Goal: Information Seeking & Learning: Find specific fact

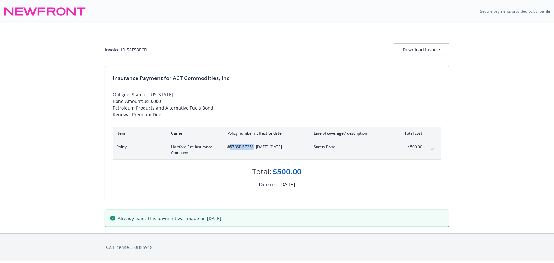
drag, startPoint x: 253, startPoint y: 147, endPoint x: 231, endPoint y: 146, distance: 22.6
click at [231, 146] on span "#57BSBIS7258 - 08/31/2025-08/31/2026" at bounding box center [265, 147] width 76 height 6
copy span "57BSBIS7258"
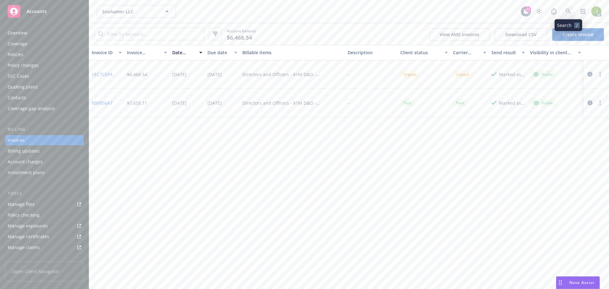
click at [570, 11] on icon at bounding box center [569, 12] width 6 height 6
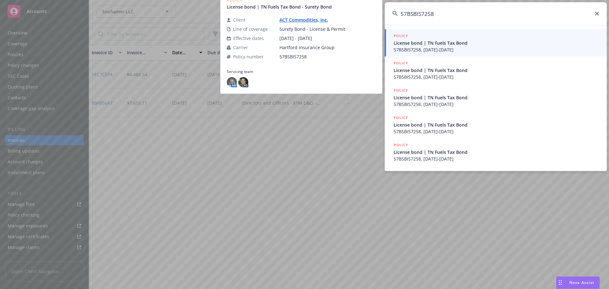
type input "57BSBIS7258"
click at [436, 49] on span "57BSBIS7258, 08/31/2024-08/31/2025" at bounding box center [497, 49] width 206 height 7
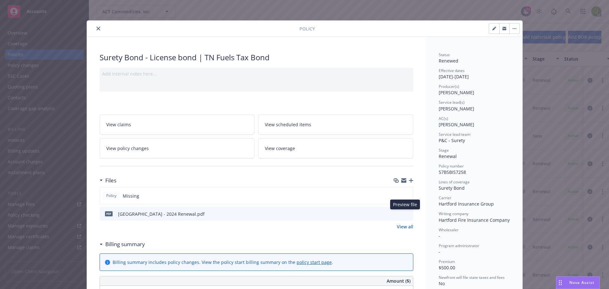
drag, startPoint x: 407, startPoint y: 214, endPoint x: 423, endPoint y: 164, distance: 52.0
click at [411, 187] on div "Files Policy Missing pdf Hartford - 2024 Renewal.pdf Preview file Preview file …" at bounding box center [257, 202] width 314 height 56
click at [564, 14] on div "Policy Surety Bond - License bond | TN Fuels Tax Bond Add internal notes here..…" at bounding box center [304, 144] width 609 height 289
click at [568, 11] on div "Policy Surety Bond - License bond | TN Fuels Tax Bond Add internal notes here..…" at bounding box center [304, 144] width 609 height 289
click at [406, 213] on icon "preview file" at bounding box center [408, 213] width 6 height 4
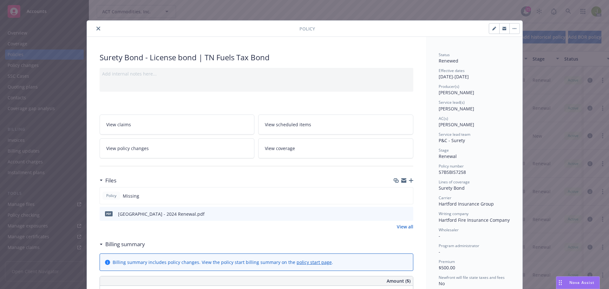
click at [96, 29] on icon "close" at bounding box center [98, 29] width 4 height 4
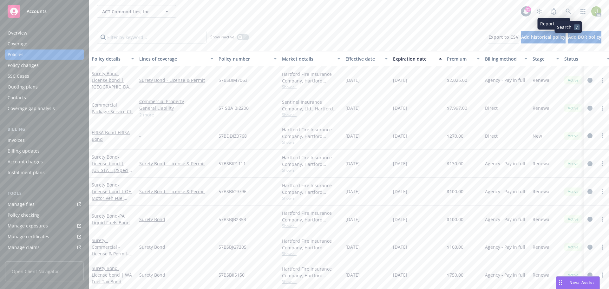
click at [568, 13] on icon at bounding box center [569, 12] width 6 height 6
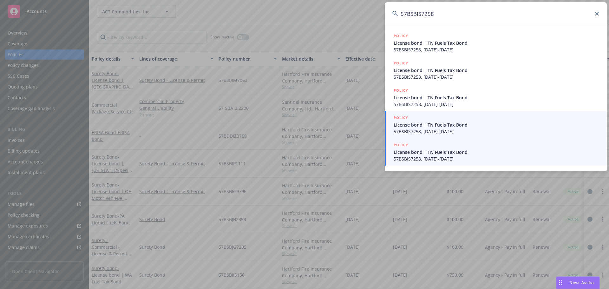
type input "57BSBIS7258"
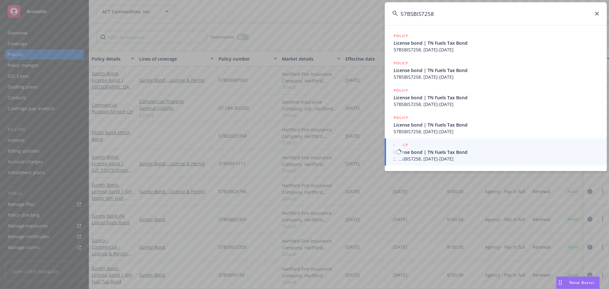
click at [517, 149] on span "License bond | TN Fuels Tax Bond" at bounding box center [497, 152] width 206 height 7
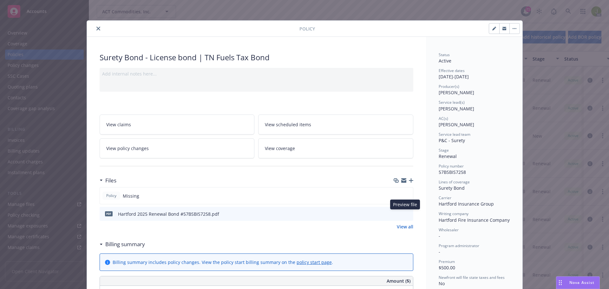
click at [405, 215] on icon "preview file" at bounding box center [408, 213] width 6 height 4
click at [407, 214] on icon "preview file" at bounding box center [408, 213] width 6 height 4
click at [96, 27] on icon "close" at bounding box center [98, 29] width 4 height 4
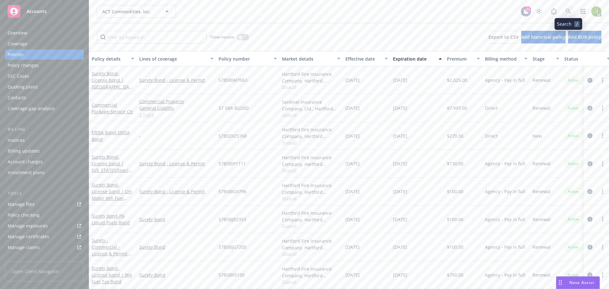
click at [563, 12] on link at bounding box center [568, 11] width 13 height 13
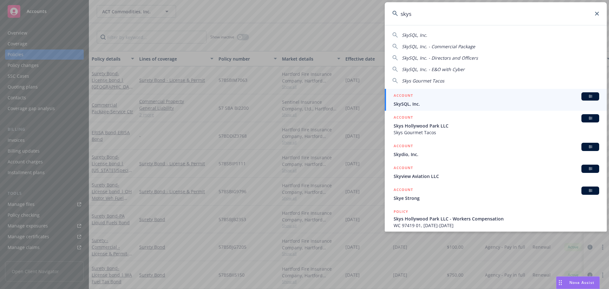
type input "skys"
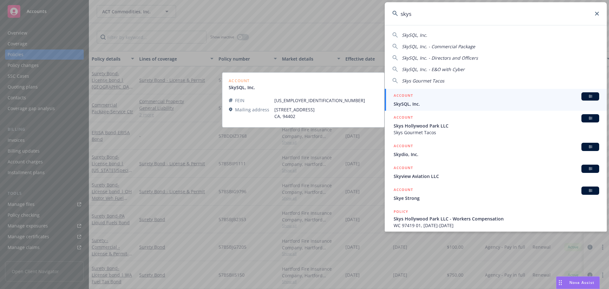
click at [461, 92] on div "ACCOUNT BI" at bounding box center [497, 96] width 206 height 8
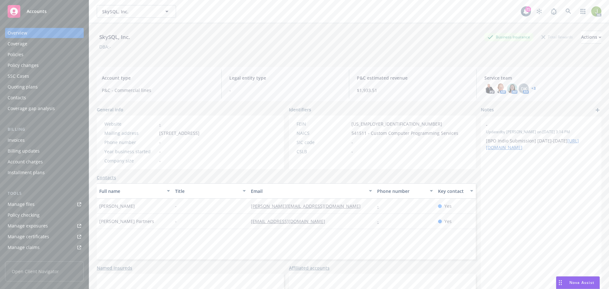
click at [49, 140] on div "Invoices" at bounding box center [45, 140] width 74 height 10
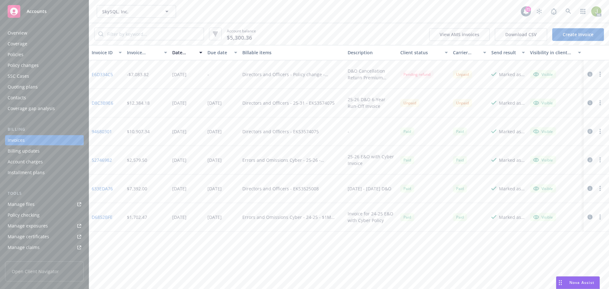
drag, startPoint x: 110, startPoint y: 103, endPoint x: 105, endPoint y: 76, distance: 27.8
drag, startPoint x: 332, startPoint y: 103, endPoint x: 308, endPoint y: 103, distance: 23.8
click at [308, 103] on div "Directors and Officers - 25-31 - EKS3574075" at bounding box center [292, 103] width 105 height 29
copy div "EKS3574075"
click at [52, 52] on div "Policies" at bounding box center [45, 55] width 74 height 10
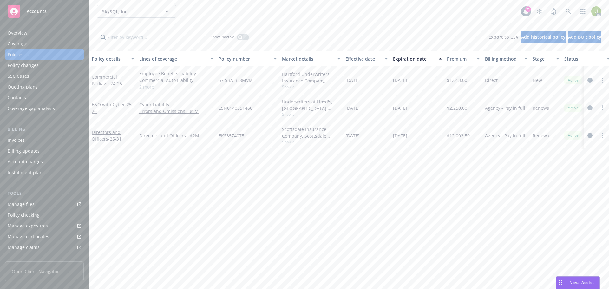
click at [47, 36] on div "Overview" at bounding box center [45, 33] width 74 height 10
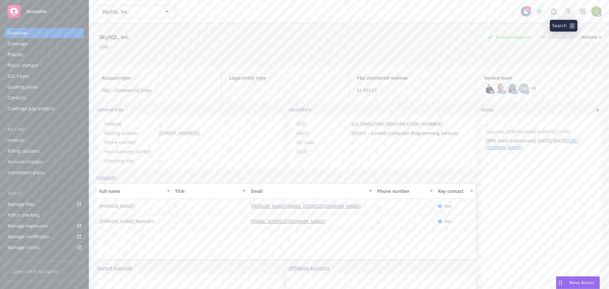
click at [562, 11] on link at bounding box center [568, 11] width 13 height 13
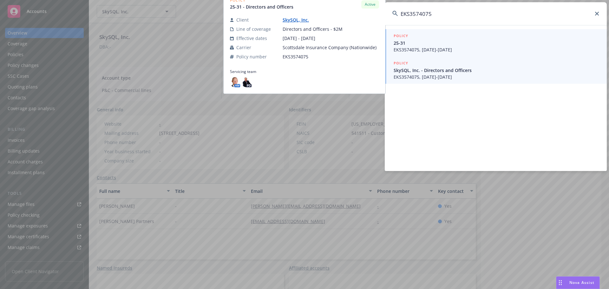
type input "EKS3574075"
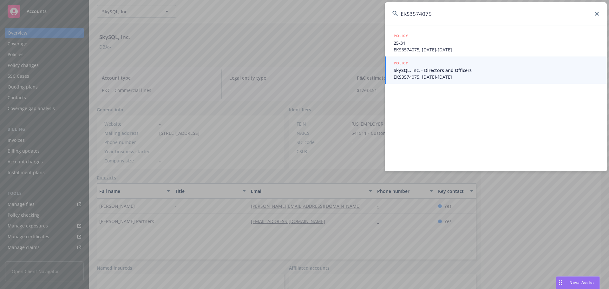
click at [447, 70] on span "SkySQL, Inc. - Directors and Officers" at bounding box center [497, 70] width 206 height 7
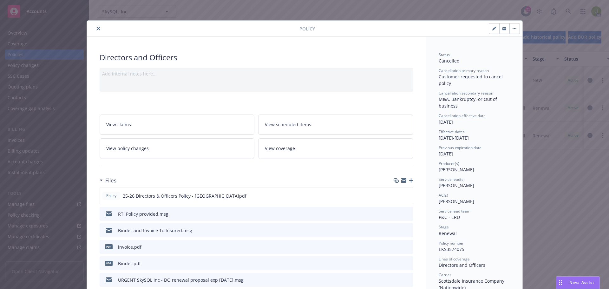
click at [405, 248] on icon "preview file" at bounding box center [408, 246] width 6 height 4
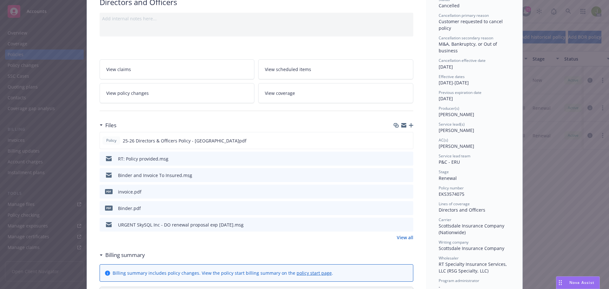
scroll to position [63, 0]
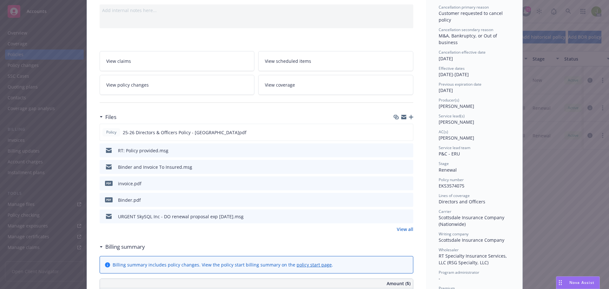
click at [407, 228] on link "View all" at bounding box center [405, 229] width 17 height 7
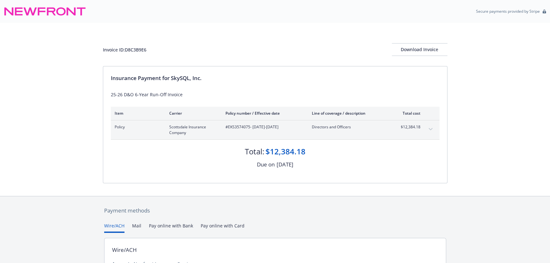
click at [432, 130] on button "expand content" at bounding box center [430, 129] width 10 height 10
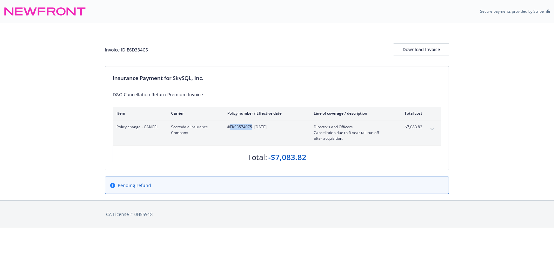
drag, startPoint x: 251, startPoint y: 127, endPoint x: 229, endPoint y: 127, distance: 22.2
click at [229, 127] on span "#EKS3574075 - [DATE]" at bounding box center [265, 127] width 76 height 6
copy span "EKS3574075"
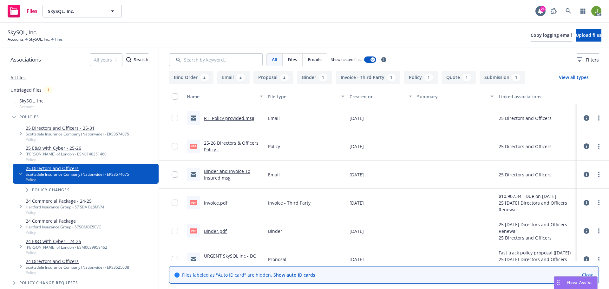
click at [213, 202] on link "invoice.pdf" at bounding box center [215, 203] width 23 height 6
click at [376, 77] on button "Invoice - Third Party 1" at bounding box center [368, 77] width 64 height 13
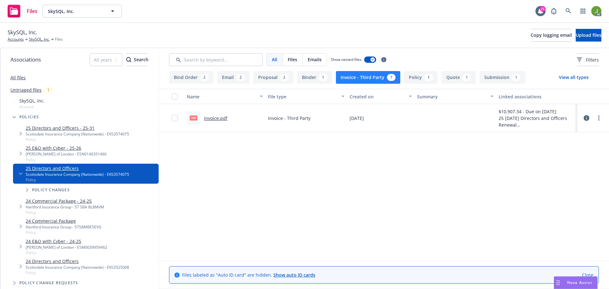
click at [198, 78] on button "Bind Order 2" at bounding box center [191, 77] width 44 height 13
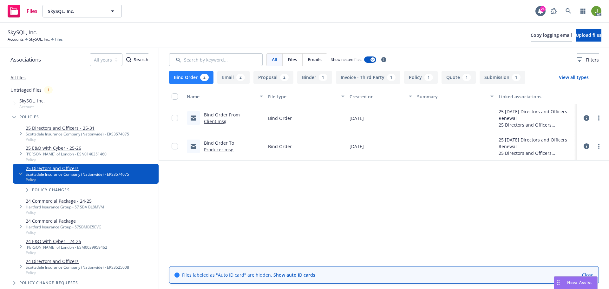
click at [234, 78] on button "Email 2" at bounding box center [233, 77] width 32 height 13
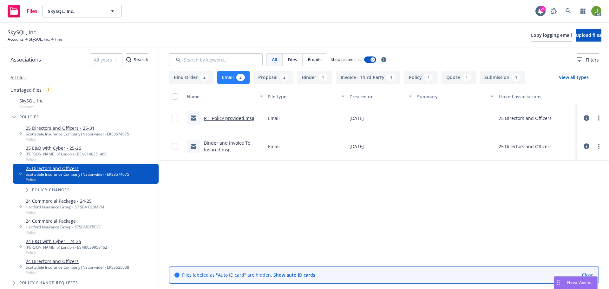
click at [264, 77] on button "Proposal 2" at bounding box center [274, 77] width 40 height 13
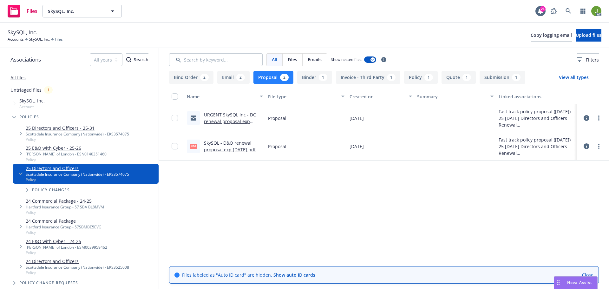
click at [320, 77] on div "1" at bounding box center [323, 77] width 9 height 7
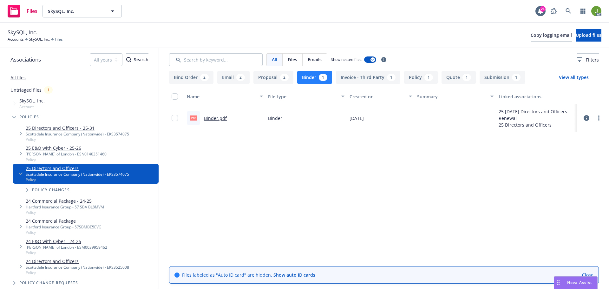
click at [416, 76] on button "Policy 1" at bounding box center [421, 77] width 34 height 13
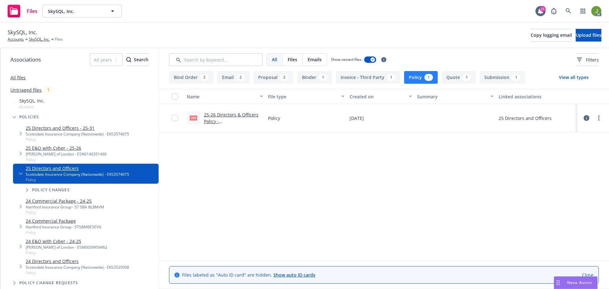
click at [452, 78] on button "Quote 1" at bounding box center [459, 77] width 34 height 13
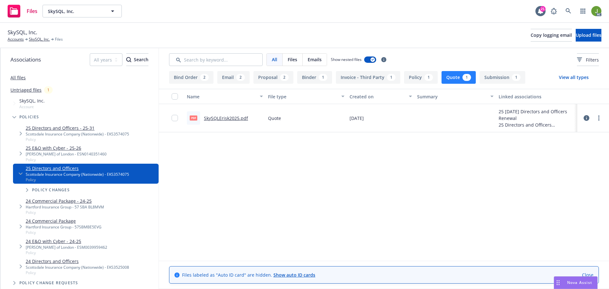
click at [489, 79] on button "Submission 1" at bounding box center [503, 77] width 46 height 13
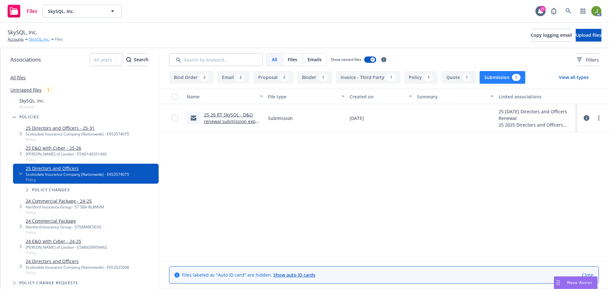
click at [36, 41] on link "SkySQL, Inc." at bounding box center [39, 39] width 21 height 6
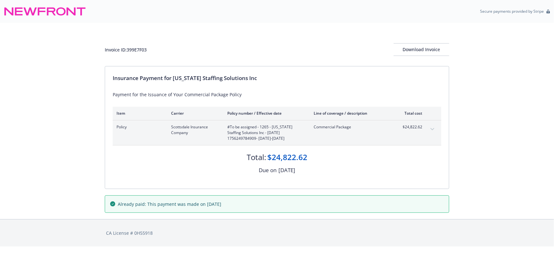
click at [428, 130] on button "expand content" at bounding box center [432, 129] width 10 height 10
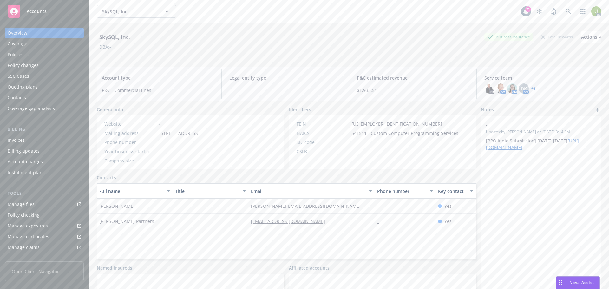
click at [33, 138] on div "Invoices" at bounding box center [45, 140] width 74 height 10
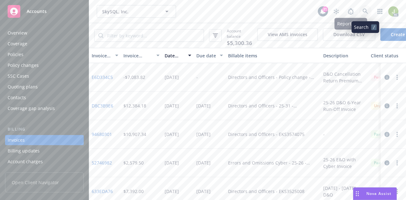
click at [364, 12] on icon at bounding box center [365, 11] width 5 height 5
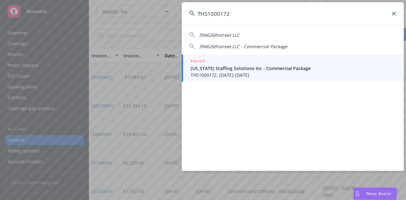
type input "THS1000172"
click at [262, 78] on span "THS1000172, [DATE]-[DATE]" at bounding box center [294, 75] width 206 height 7
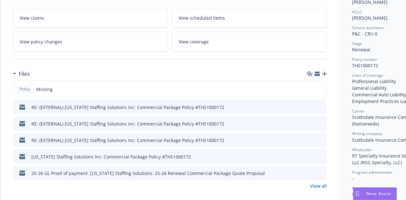
scroll to position [159, 0]
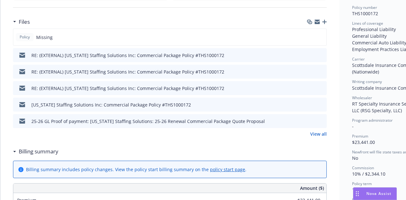
click at [314, 132] on link "View all" at bounding box center [318, 134] width 17 height 7
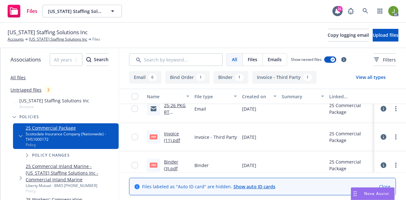
scroll to position [190, 0]
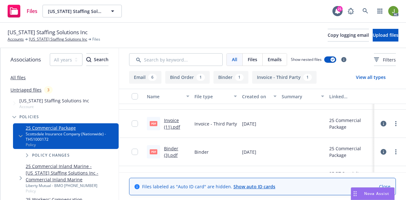
click at [176, 122] on link "Invoice (11).pdf" at bounding box center [172, 123] width 16 height 13
click at [368, 10] on link at bounding box center [365, 11] width 13 height 13
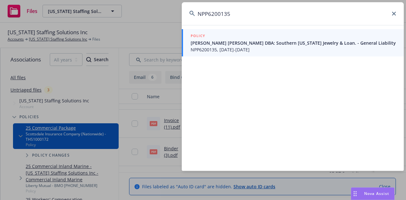
type input "NPP6200135"
click at [254, 42] on span "Stephen Lance Young DBA: Southern California Jewelry & Loan. - General Liability" at bounding box center [294, 43] width 206 height 7
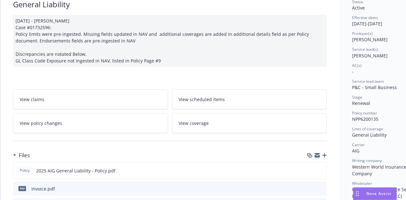
scroll to position [127, 0]
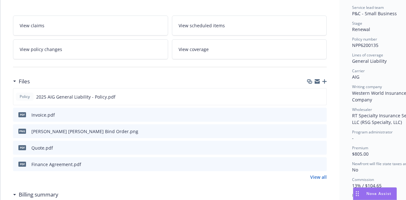
click at [322, 115] on icon "preview file" at bounding box center [321, 114] width 6 height 4
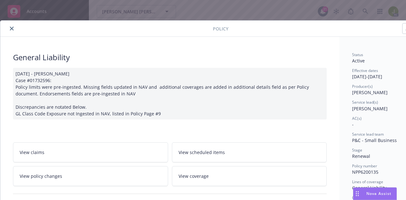
click at [12, 28] on icon "close" at bounding box center [12, 29] width 4 height 4
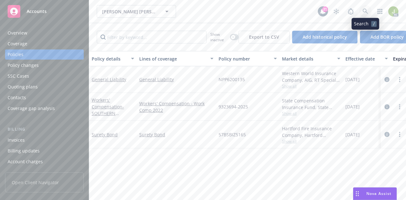
click at [363, 14] on link at bounding box center [365, 11] width 13 height 13
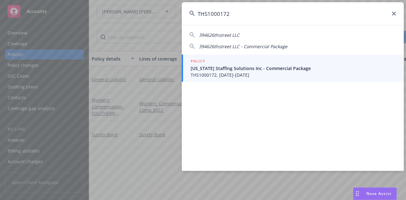
type input "THS1000172"
click at [238, 71] on span "[US_STATE] Staffing Solutions Inc - Commercial Package" at bounding box center [294, 68] width 206 height 7
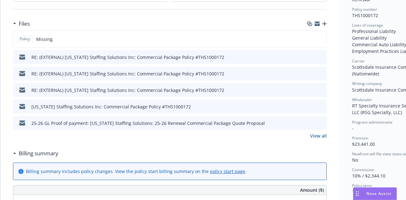
scroll to position [159, 0]
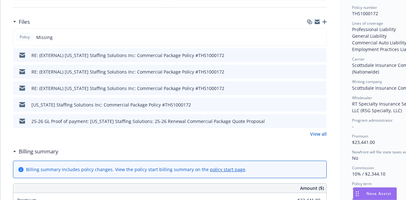
click at [319, 133] on link "View all" at bounding box center [318, 134] width 17 height 7
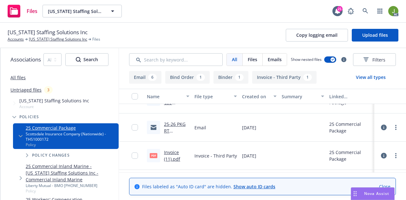
scroll to position [190, 0]
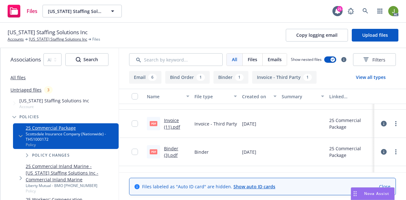
click at [170, 126] on link "Invoice (11).pdf" at bounding box center [172, 123] width 16 height 13
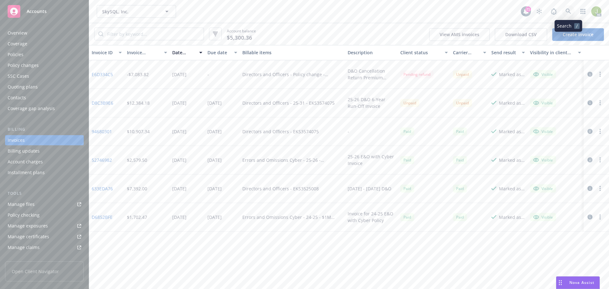
click at [571, 9] on icon at bounding box center [569, 12] width 6 height 6
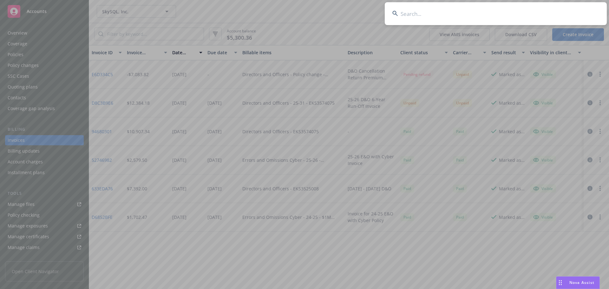
click at [549, 13] on input at bounding box center [496, 13] width 222 height 23
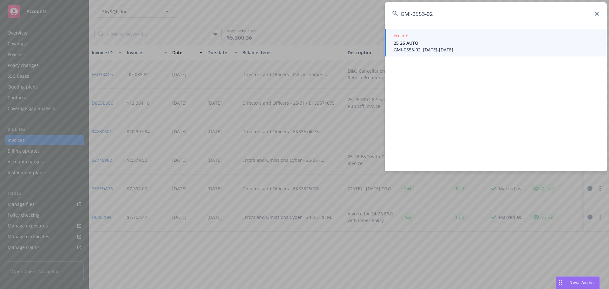
type input "GMI-0553-02"
click at [484, 50] on span "GMI-0553-02, [DATE]-[DATE]" at bounding box center [497, 49] width 206 height 7
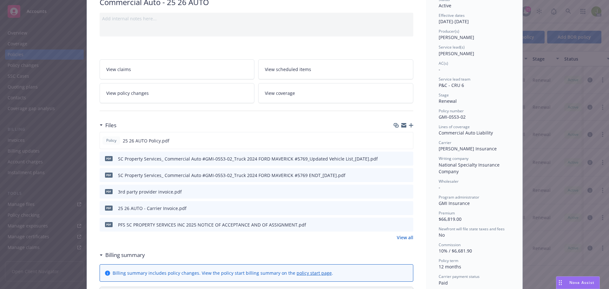
scroll to position [63, 0]
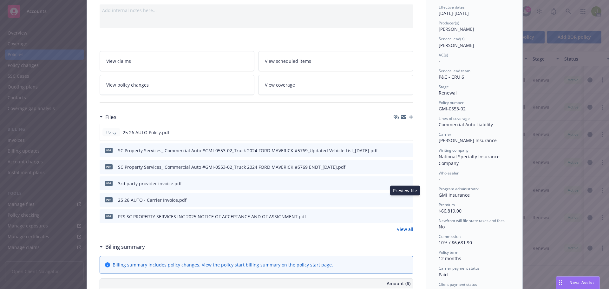
click at [405, 200] on icon "preview file" at bounding box center [408, 199] width 6 height 4
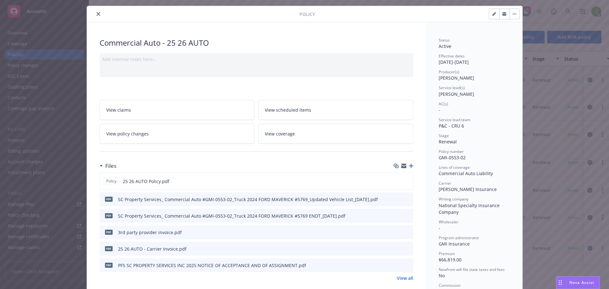
scroll to position [0, 0]
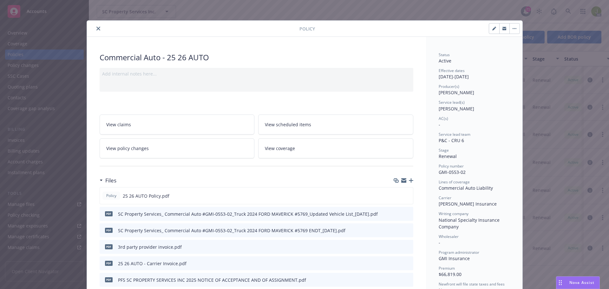
click at [95, 28] on button "close" at bounding box center [99, 29] width 8 height 8
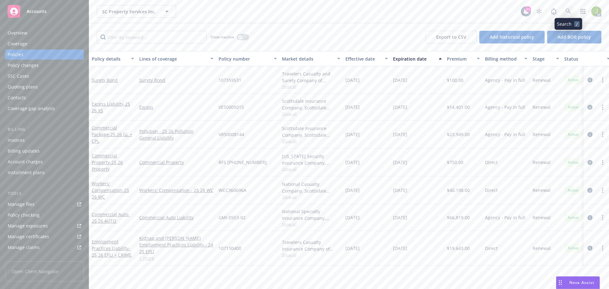
click at [567, 14] on link at bounding box center [568, 11] width 13 height 13
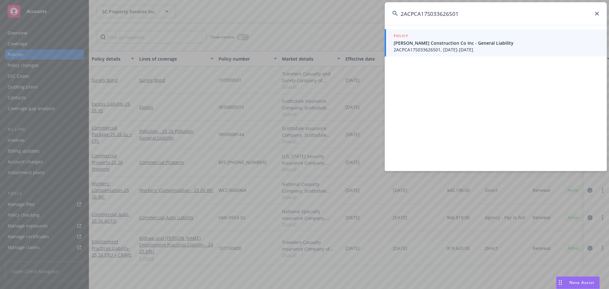
type input "2ACPCA17S033626501"
click at [445, 46] on span "Williamson Construction Co Inc - General Liability" at bounding box center [497, 43] width 206 height 7
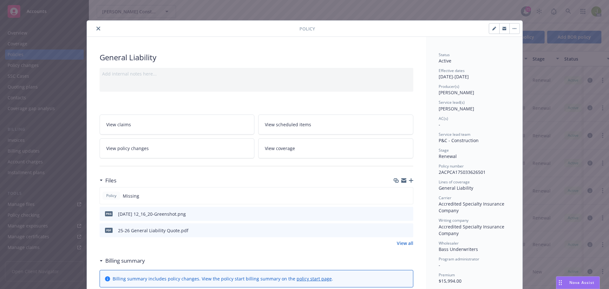
click at [95, 28] on button "close" at bounding box center [99, 29] width 8 height 8
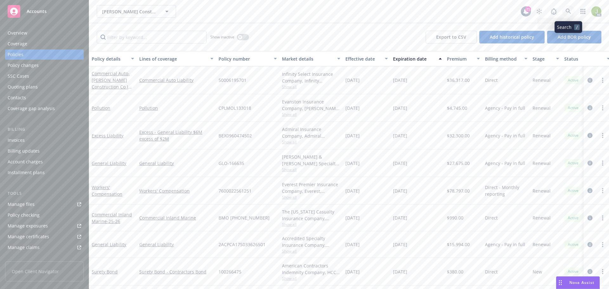
click at [565, 14] on link at bounding box center [568, 11] width 13 height 13
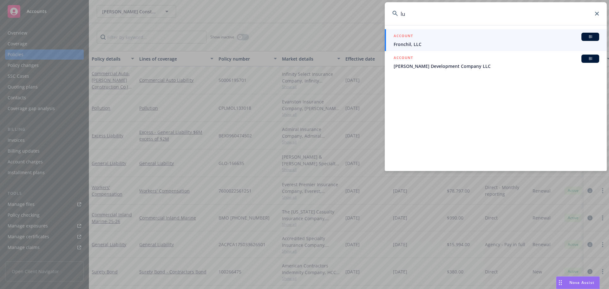
type input "l"
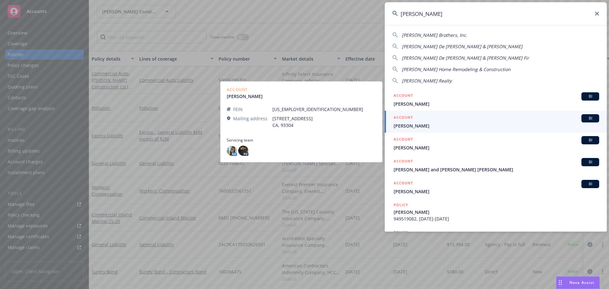
type input "garcia"
click at [451, 115] on div "ACCOUNT BI" at bounding box center [497, 118] width 206 height 8
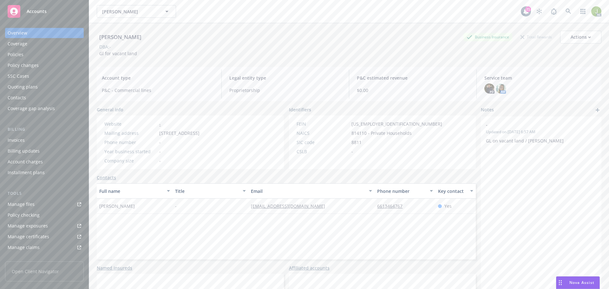
click at [43, 141] on div "Invoices" at bounding box center [45, 140] width 74 height 10
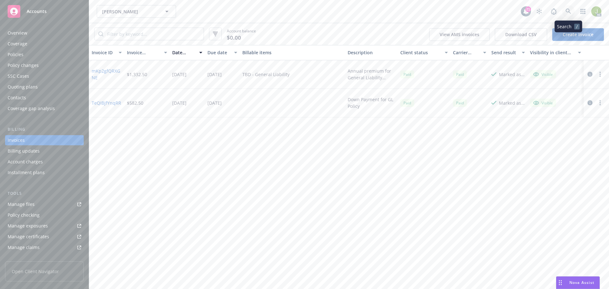
click at [565, 9] on link at bounding box center [568, 11] width 13 height 13
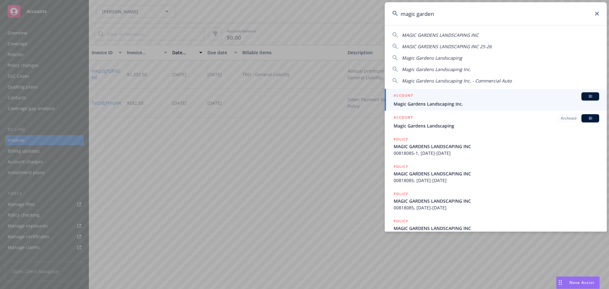
type input "magic garden"
click at [524, 99] on div "ACCOUNT BI" at bounding box center [497, 96] width 206 height 8
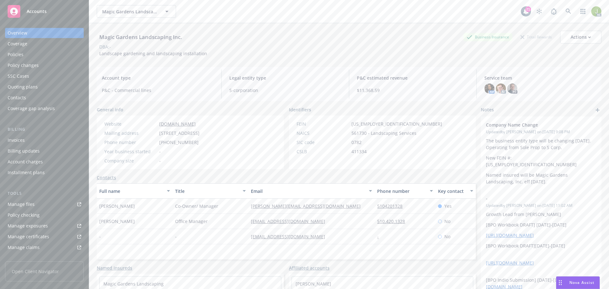
click at [48, 141] on div "Invoices" at bounding box center [45, 140] width 74 height 10
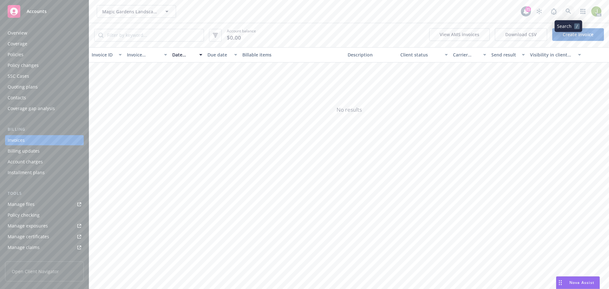
click at [567, 13] on icon at bounding box center [569, 12] width 6 height 6
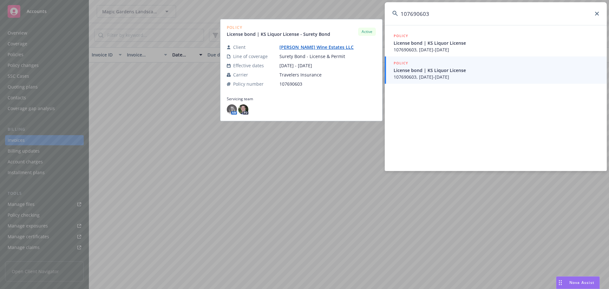
type input "107690603"
click at [484, 67] on span "License bond | KS Liquor License" at bounding box center [497, 70] width 206 height 7
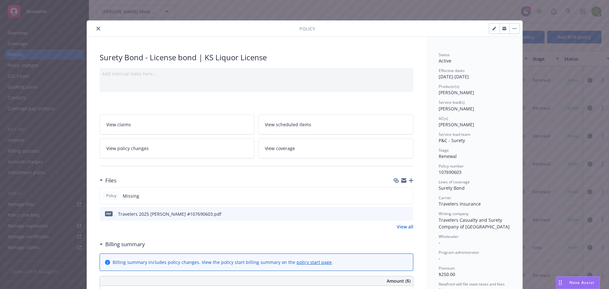
click at [406, 216] on button at bounding box center [408, 214] width 6 height 7
click at [405, 215] on icon "preview file" at bounding box center [408, 213] width 6 height 4
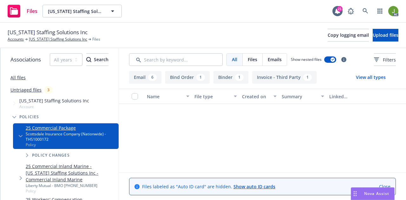
scroll to position [190, 0]
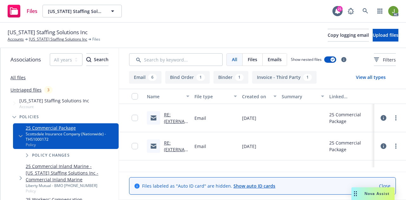
click at [355, 193] on icon "Drag to move" at bounding box center [355, 193] width 3 height 5
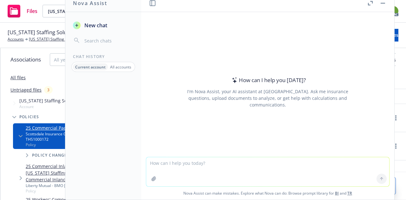
click at [389, 4] on header at bounding box center [267, 3] width 253 height 18
click at [386, 3] on button "button" at bounding box center [383, 3] width 8 height 8
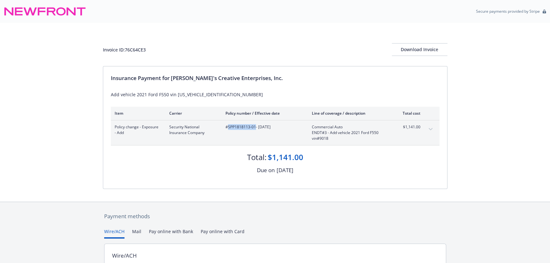
drag, startPoint x: 255, startPoint y: 126, endPoint x: 229, endPoint y: 127, distance: 26.0
click at [229, 127] on span "#SPP1818113-01 - [DATE]" at bounding box center [263, 127] width 76 height 6
copy span "SPP1818113-01"
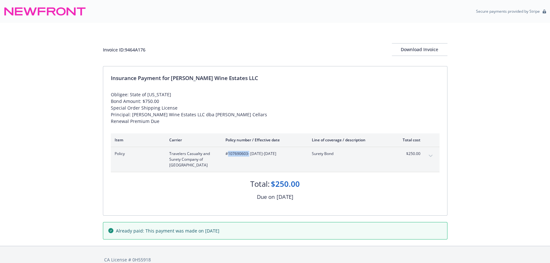
drag, startPoint x: 248, startPoint y: 154, endPoint x: 227, endPoint y: 155, distance: 20.7
click at [227, 155] on span "#107690603 - [DATE]-[DATE]" at bounding box center [263, 154] width 76 height 6
